Goal: Information Seeking & Learning: Learn about a topic

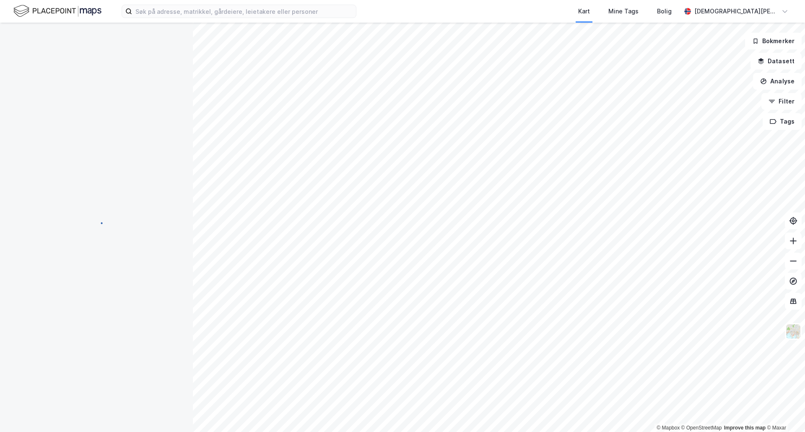
scroll to position [3, 0]
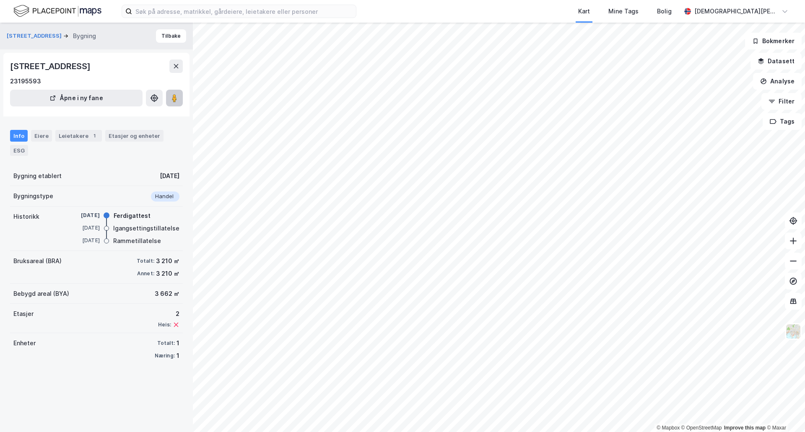
click at [175, 104] on button at bounding box center [174, 98] width 17 height 17
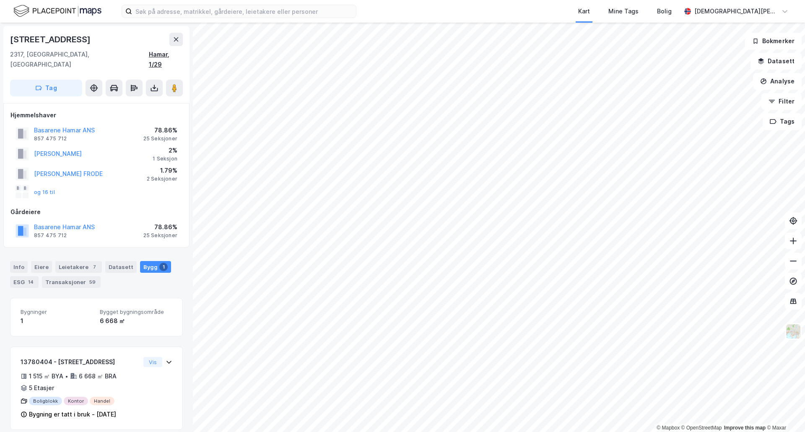
click at [168, 55] on div "Hamar, 1/29" at bounding box center [166, 59] width 34 height 20
click at [177, 84] on image at bounding box center [174, 88] width 5 height 8
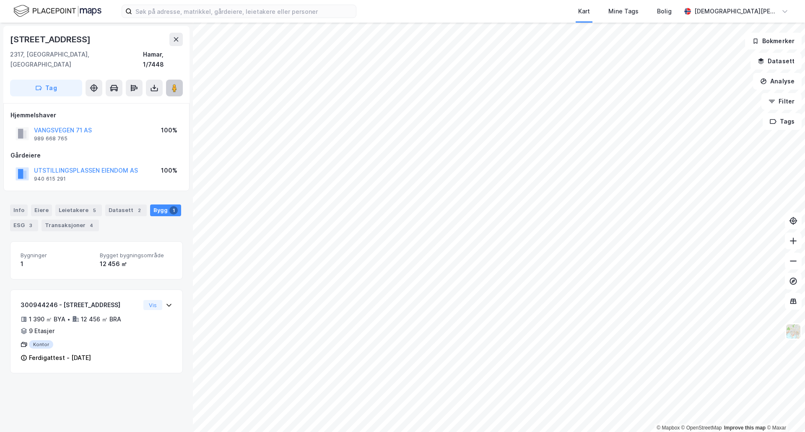
click at [176, 84] on image at bounding box center [174, 88] width 5 height 8
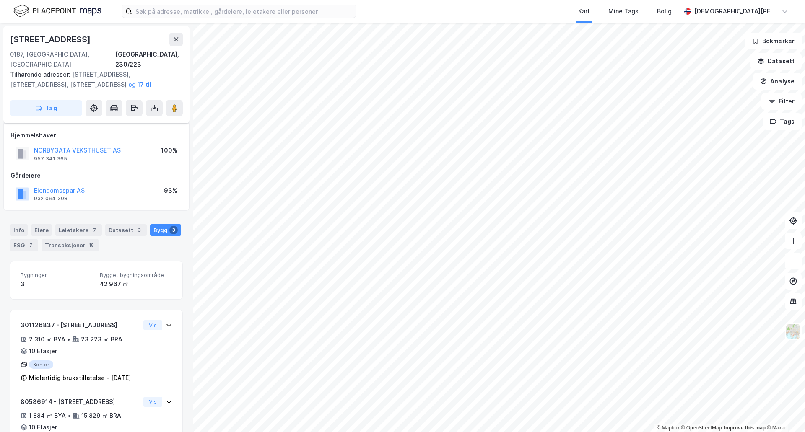
scroll to position [102, 0]
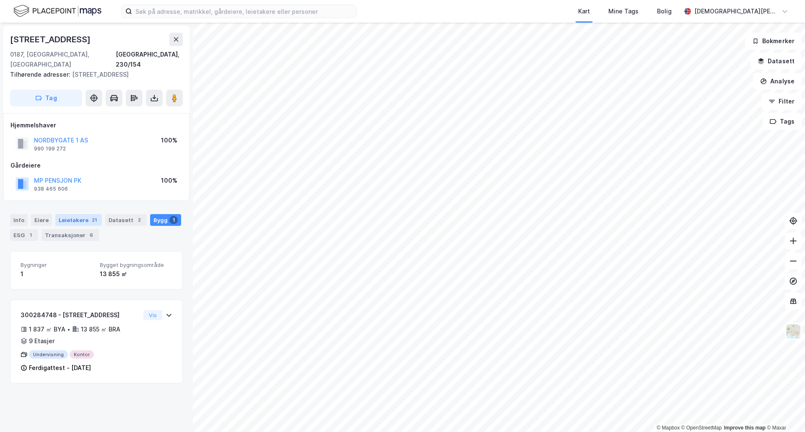
click at [61, 214] on div "Leietakere 21" at bounding box center [78, 220] width 47 height 12
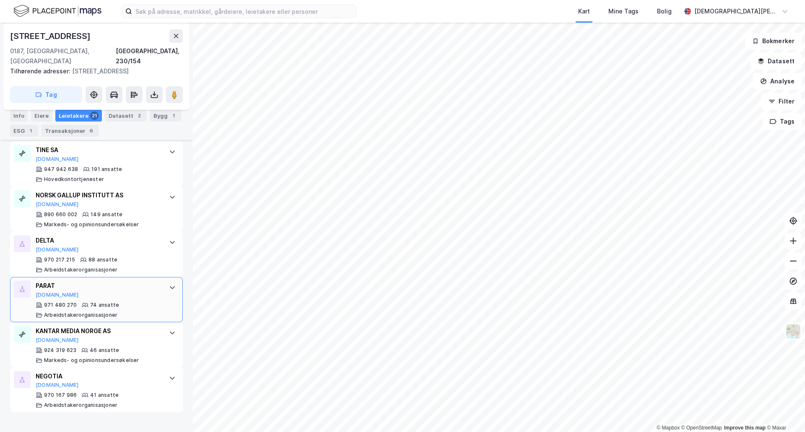
scroll to position [280, 0]
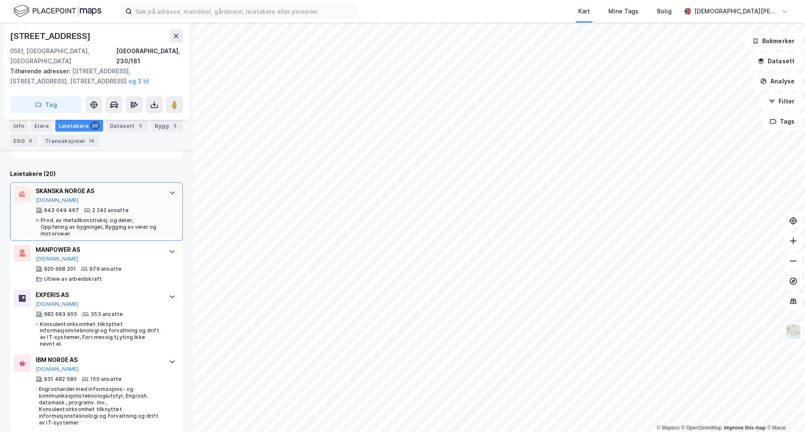
scroll to position [140, 0]
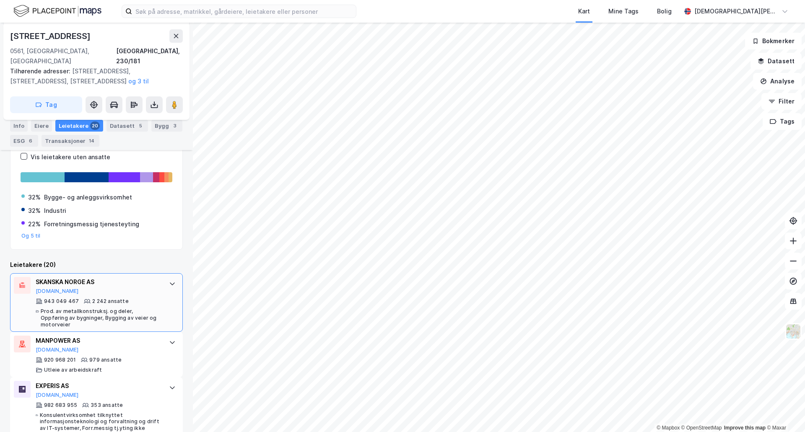
click at [154, 279] on div "SKANSKA NORGE AS [DOMAIN_NAME] 943 049 467 2 242 ansatte Prod. av metallkonstru…" at bounding box center [96, 302] width 173 height 59
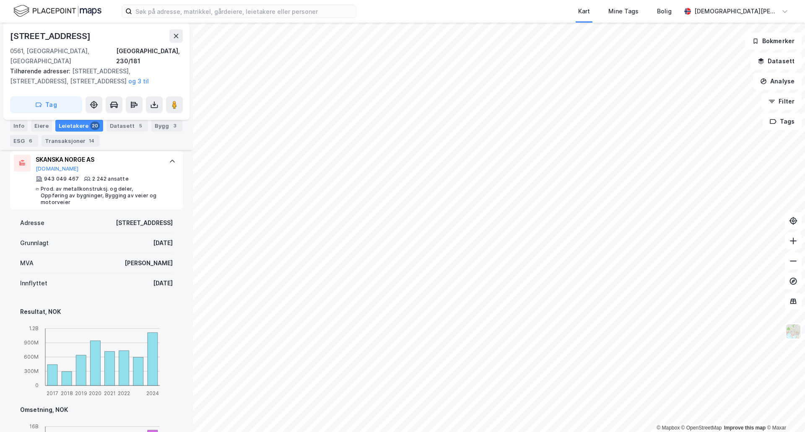
scroll to position [280, 0]
